Goal: Task Accomplishment & Management: Use online tool/utility

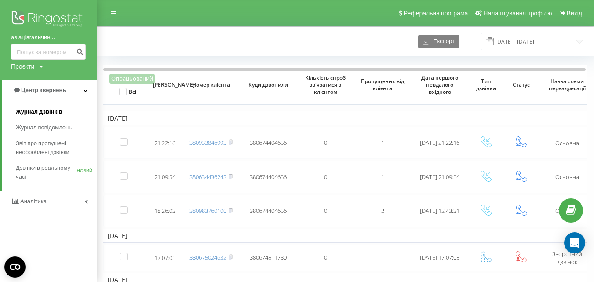
click at [45, 112] on font "Журнал дзвінків" at bounding box center [39, 111] width 47 height 7
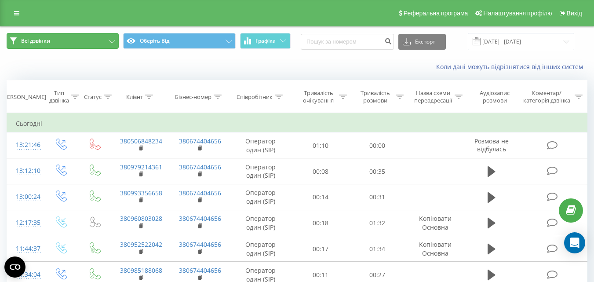
click at [86, 38] on button "Всі дзвінки" at bounding box center [63, 41] width 112 height 16
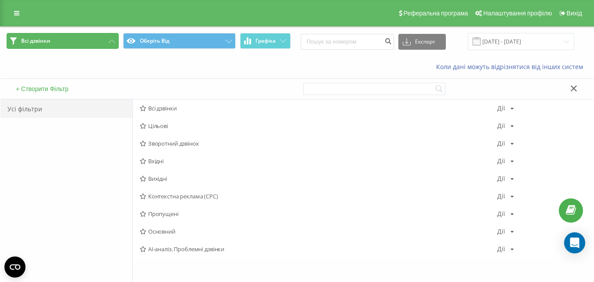
click at [86, 42] on button "Всі дзвінки" at bounding box center [63, 41] width 112 height 16
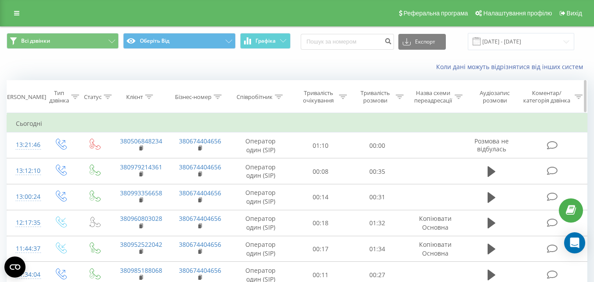
click at [143, 99] on div "Клієнт" at bounding box center [139, 96] width 27 height 7
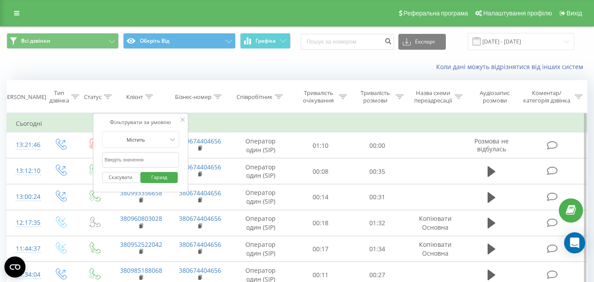
click at [184, 117] on div at bounding box center [182, 120] width 4 height 9
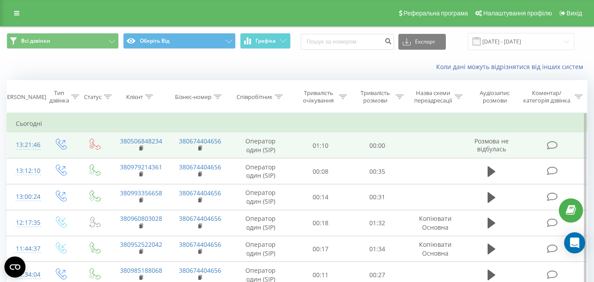
scroll to position [44, 0]
